Goal: Navigation & Orientation: Find specific page/section

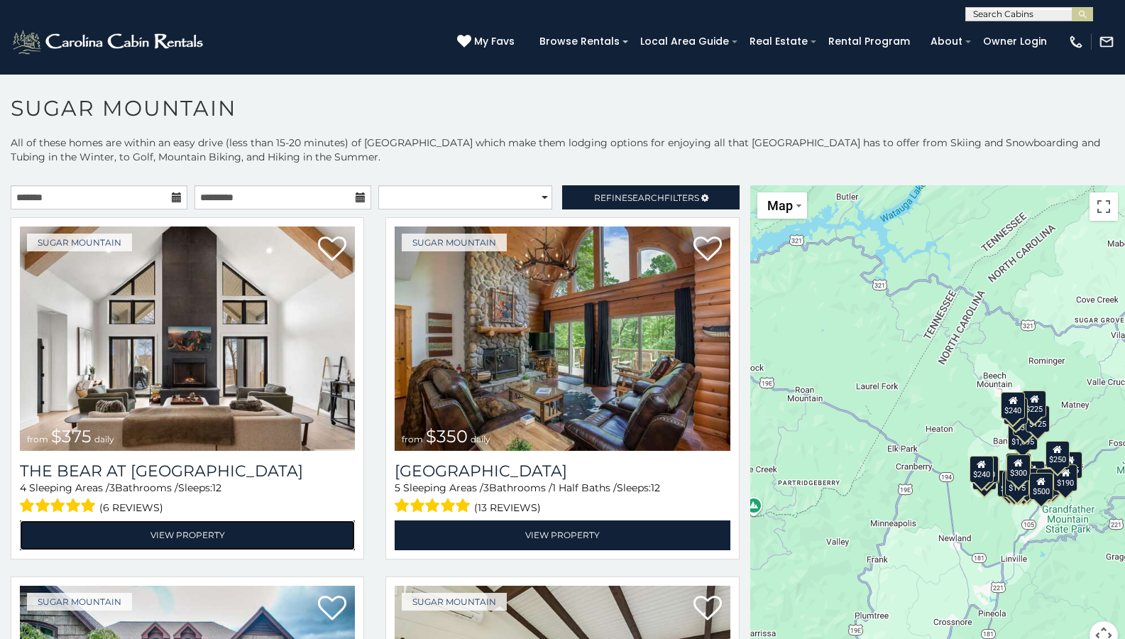
click at [184, 531] on link "View Property" at bounding box center [187, 534] width 335 height 29
